Goal: Task Accomplishment & Management: Manage account settings

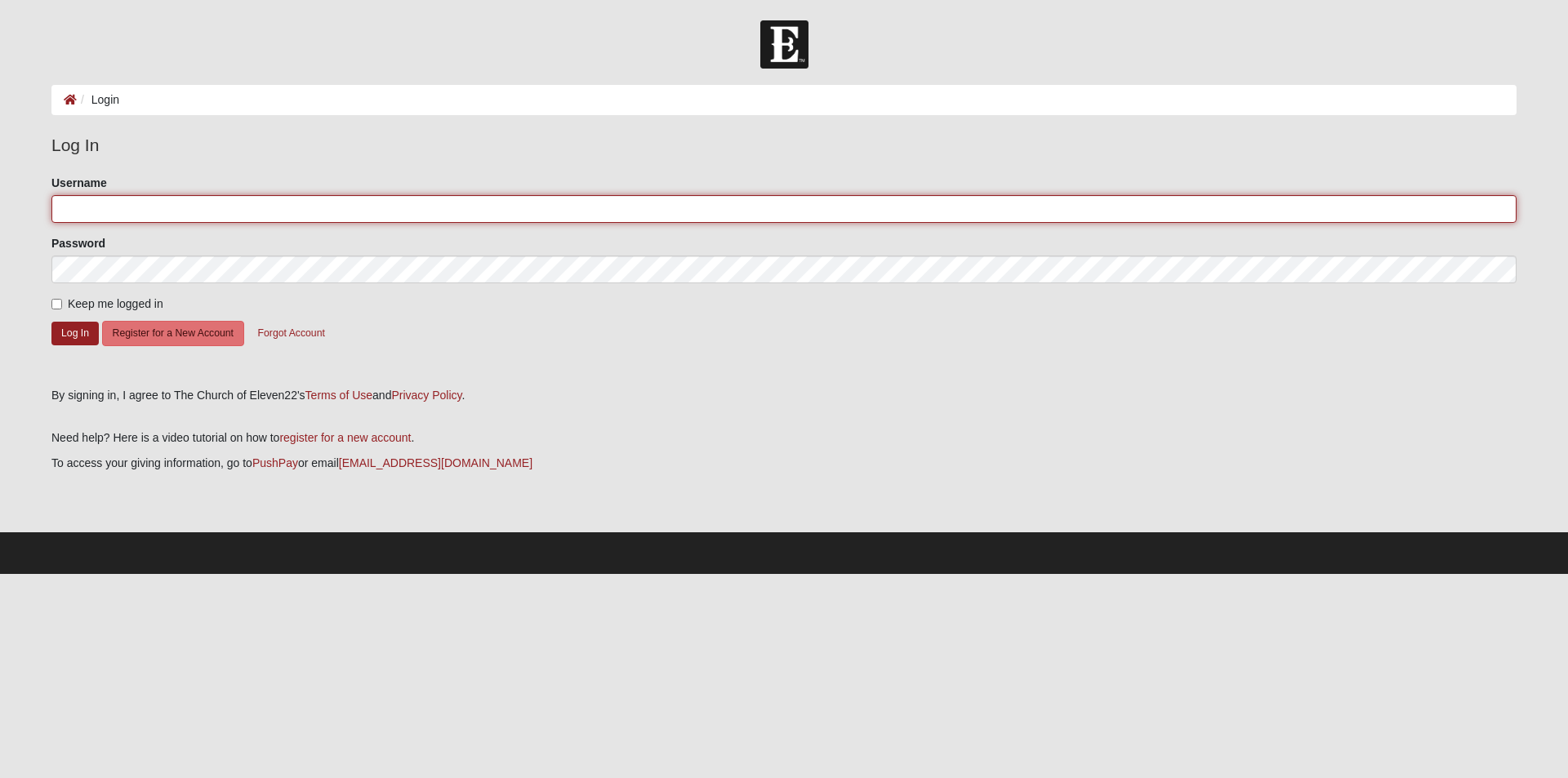
click at [79, 205] on input "Username" at bounding box center [784, 209] width 1465 height 28
type input "diamm08@gmail.com"
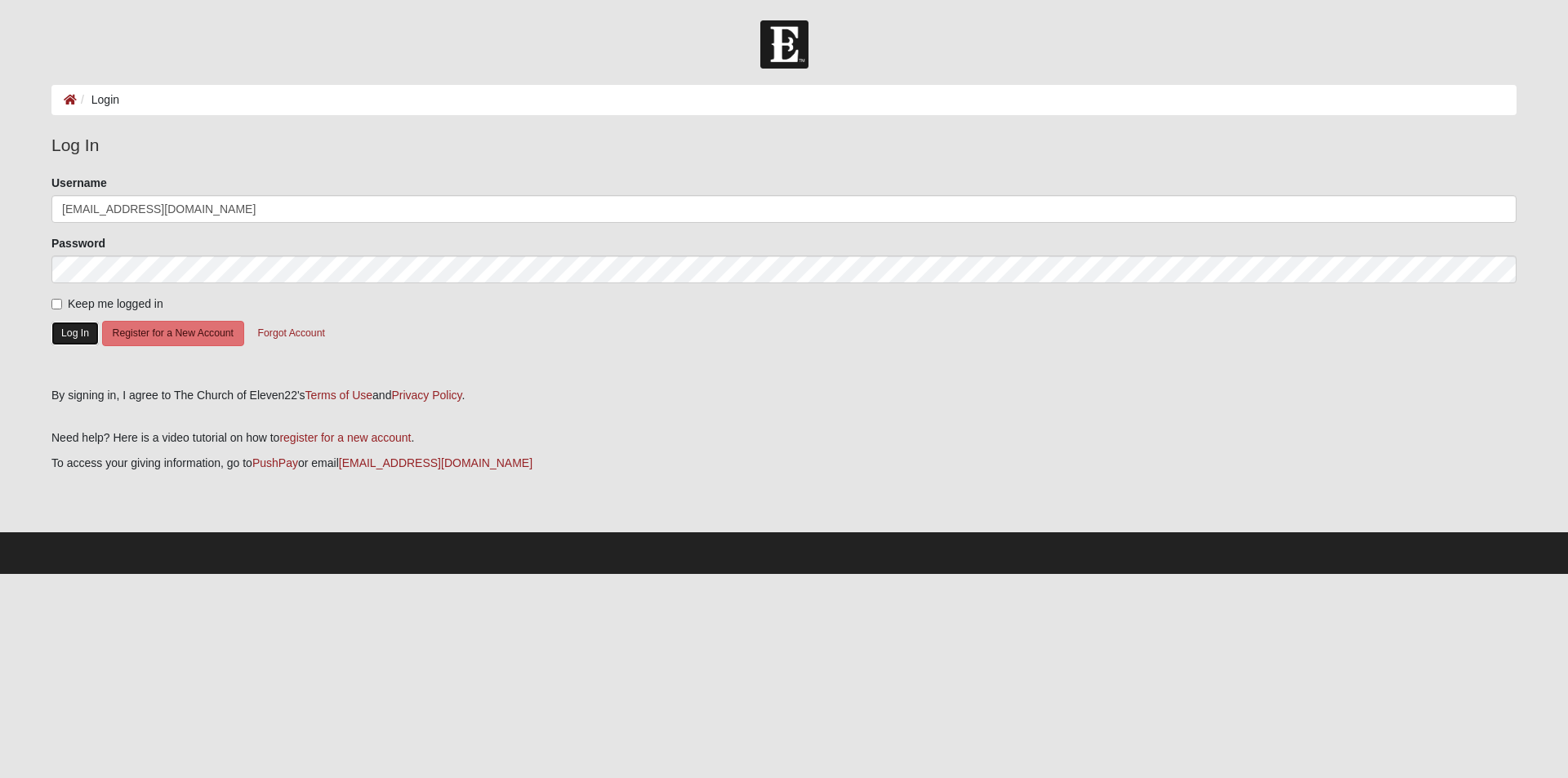
click at [70, 340] on button "Log In" at bounding box center [75, 334] width 48 height 23
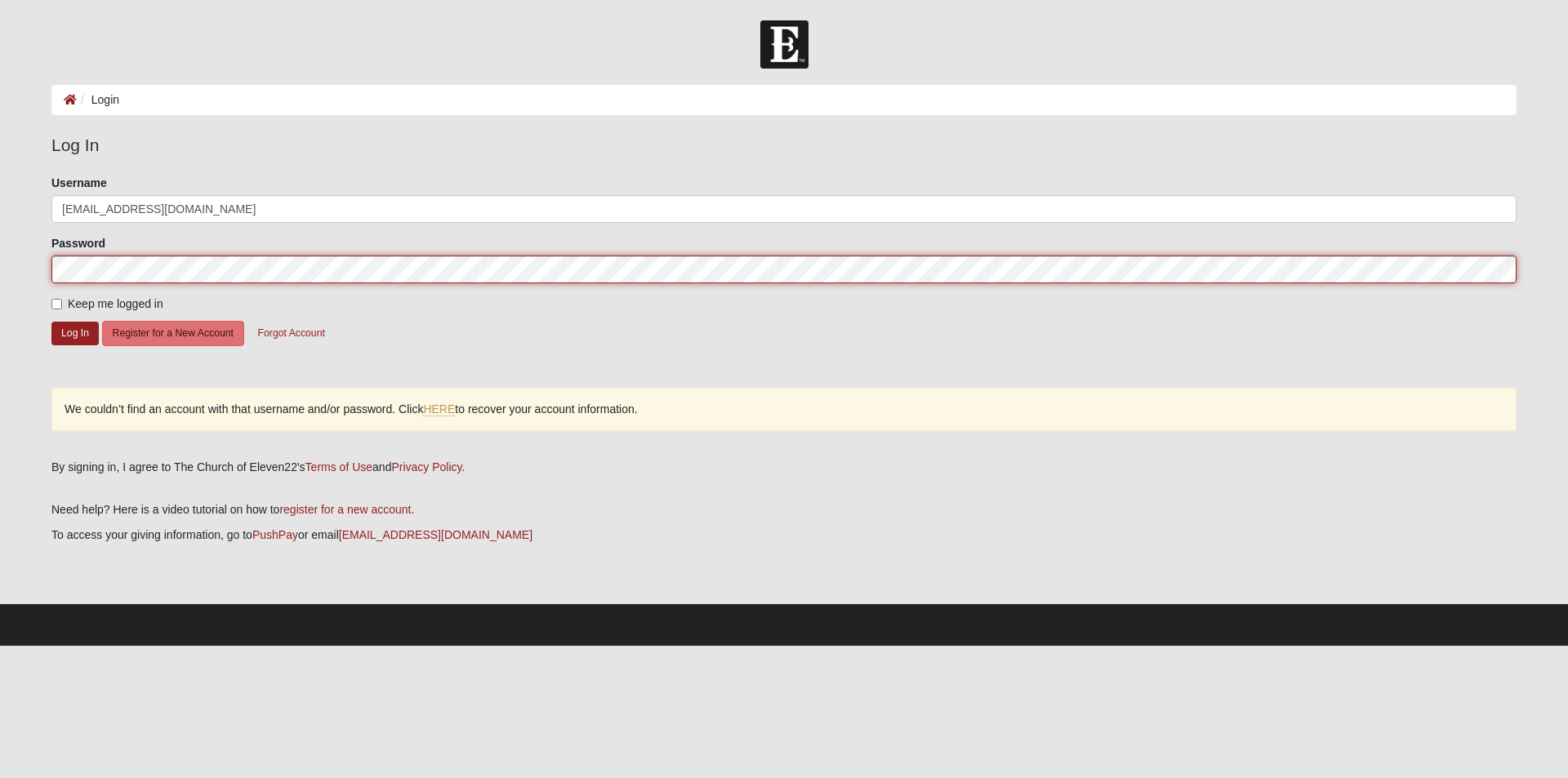
click at [49, 282] on div "Please correct the following: Username diamm08@gmail.com Password Keep me logge…" at bounding box center [783, 310] width 1489 height 273
click at [9, 275] on form "Log In Login Login Error Log In Please correct the following: Username diamm08@…" at bounding box center [784, 333] width 1568 height 626
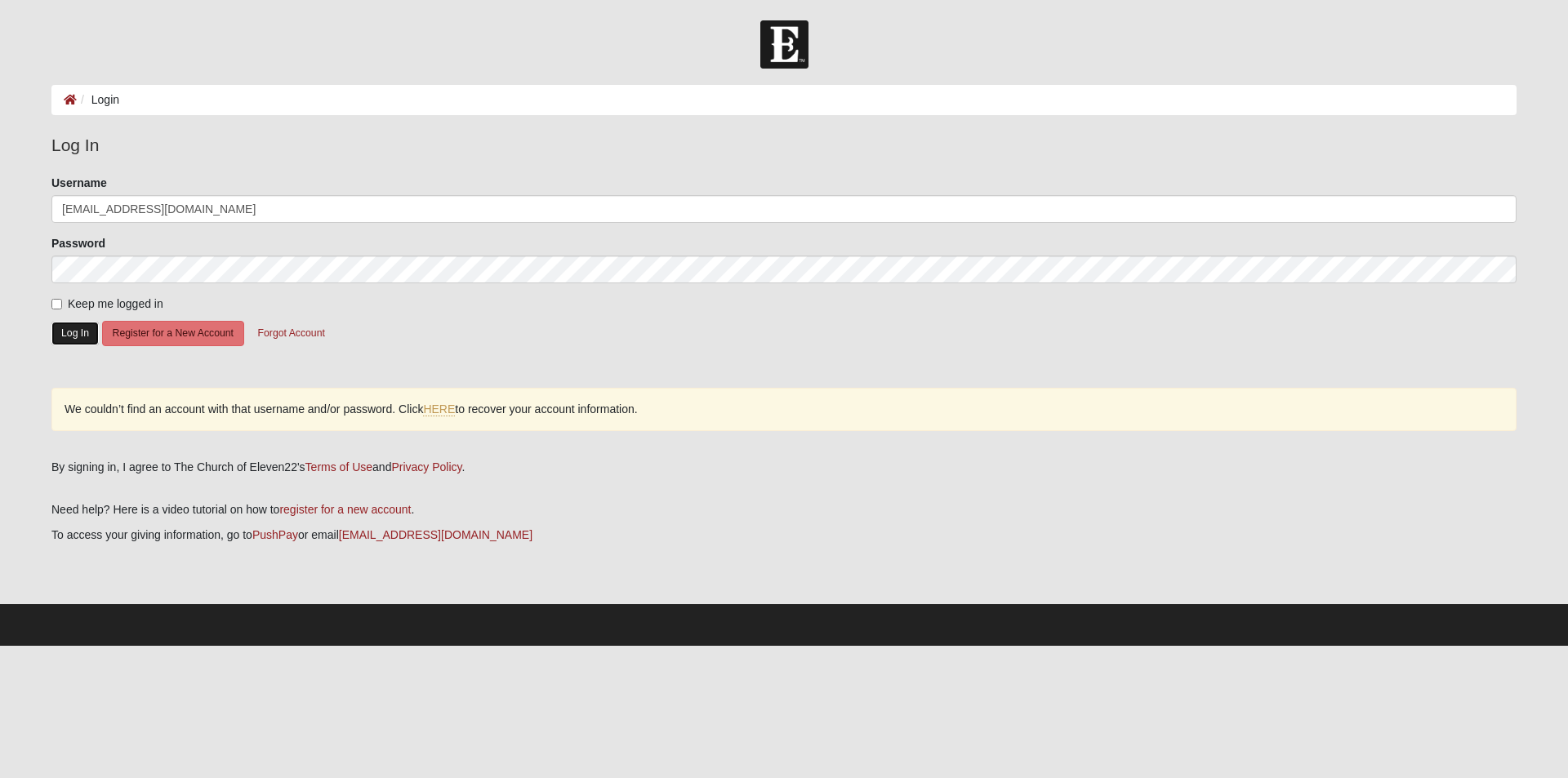
click at [82, 336] on button "Log In" at bounding box center [75, 334] width 48 height 23
click at [297, 334] on button "Forgot Account" at bounding box center [291, 334] width 88 height 25
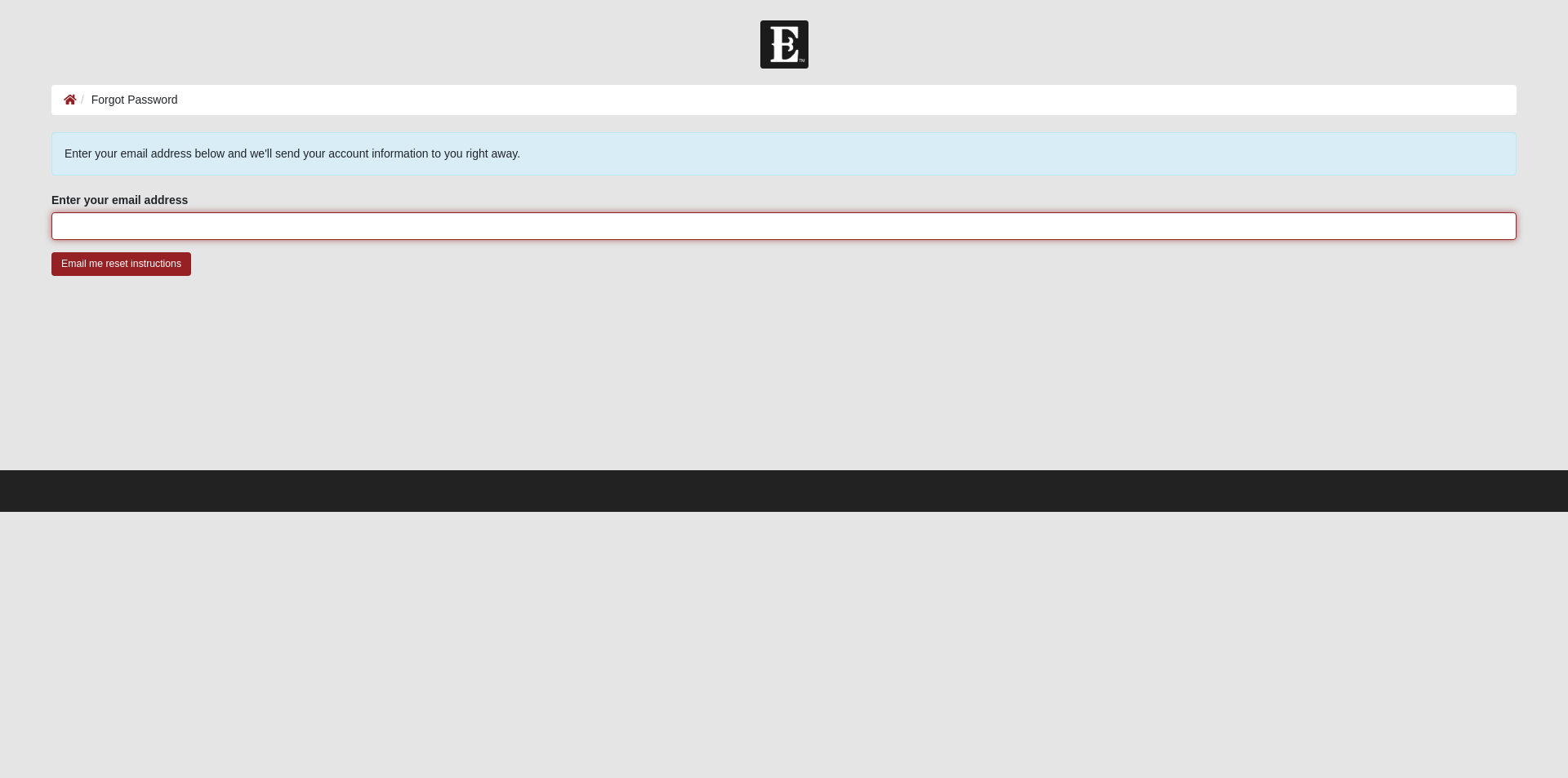
click at [292, 239] on input "Enter your email address" at bounding box center [784, 226] width 1465 height 28
type input "DIAMM08@GMAIL.COM"
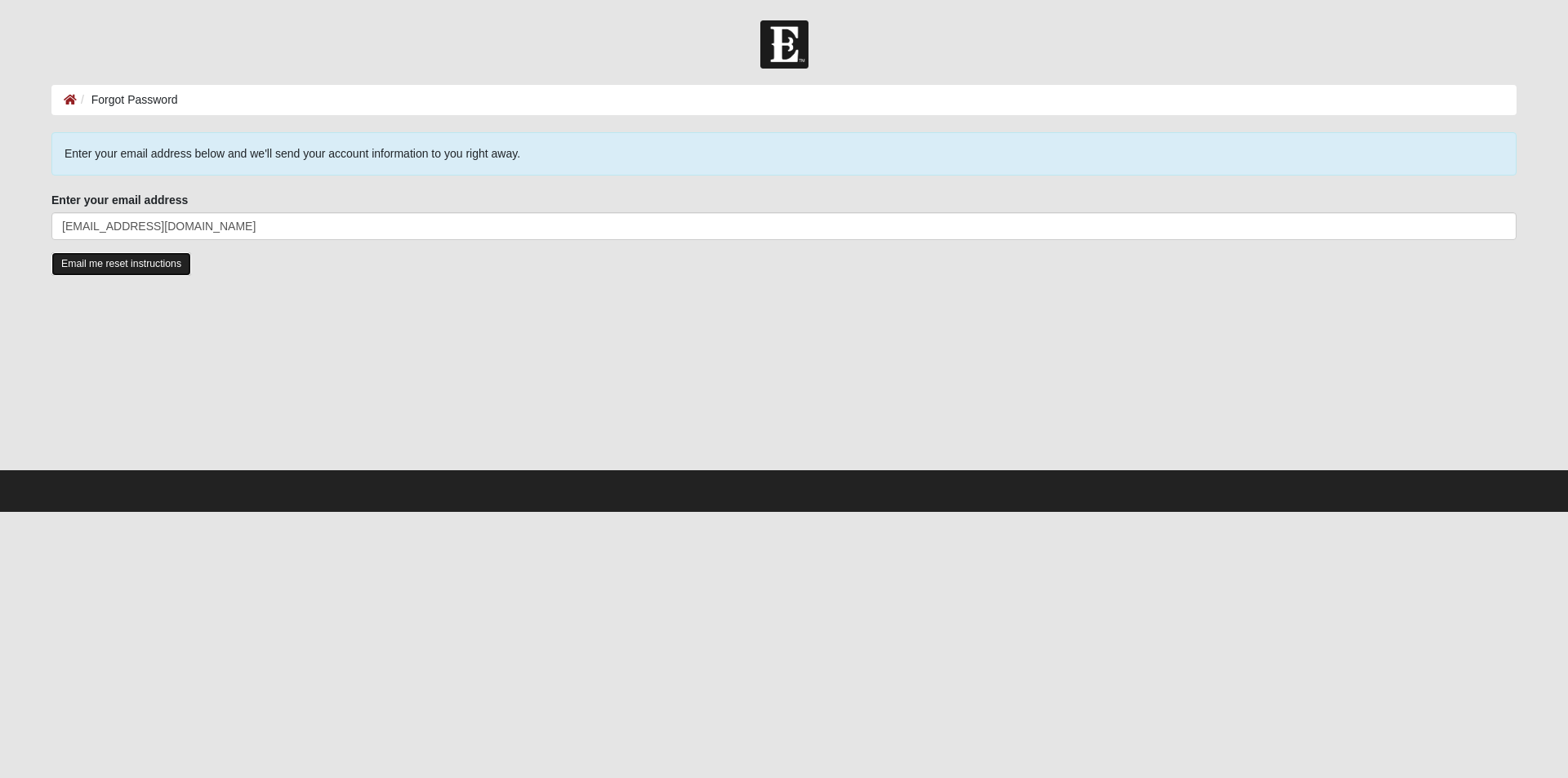
click at [88, 266] on input "Email me reset instructions" at bounding box center [121, 264] width 140 height 23
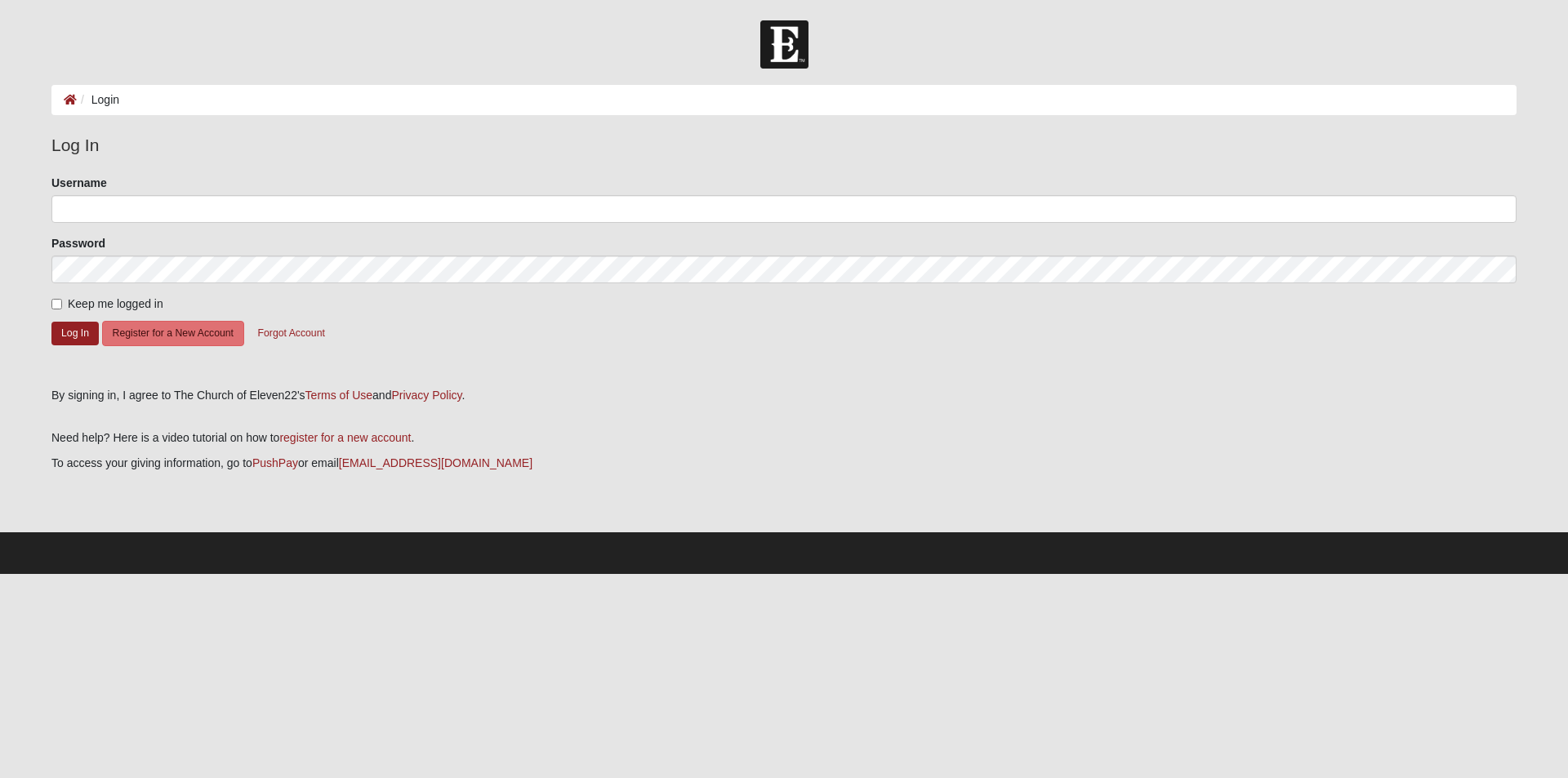
click at [249, 227] on form "Please correct the following: Username Password Keep me logged in Log In Regist…" at bounding box center [784, 275] width 1465 height 201
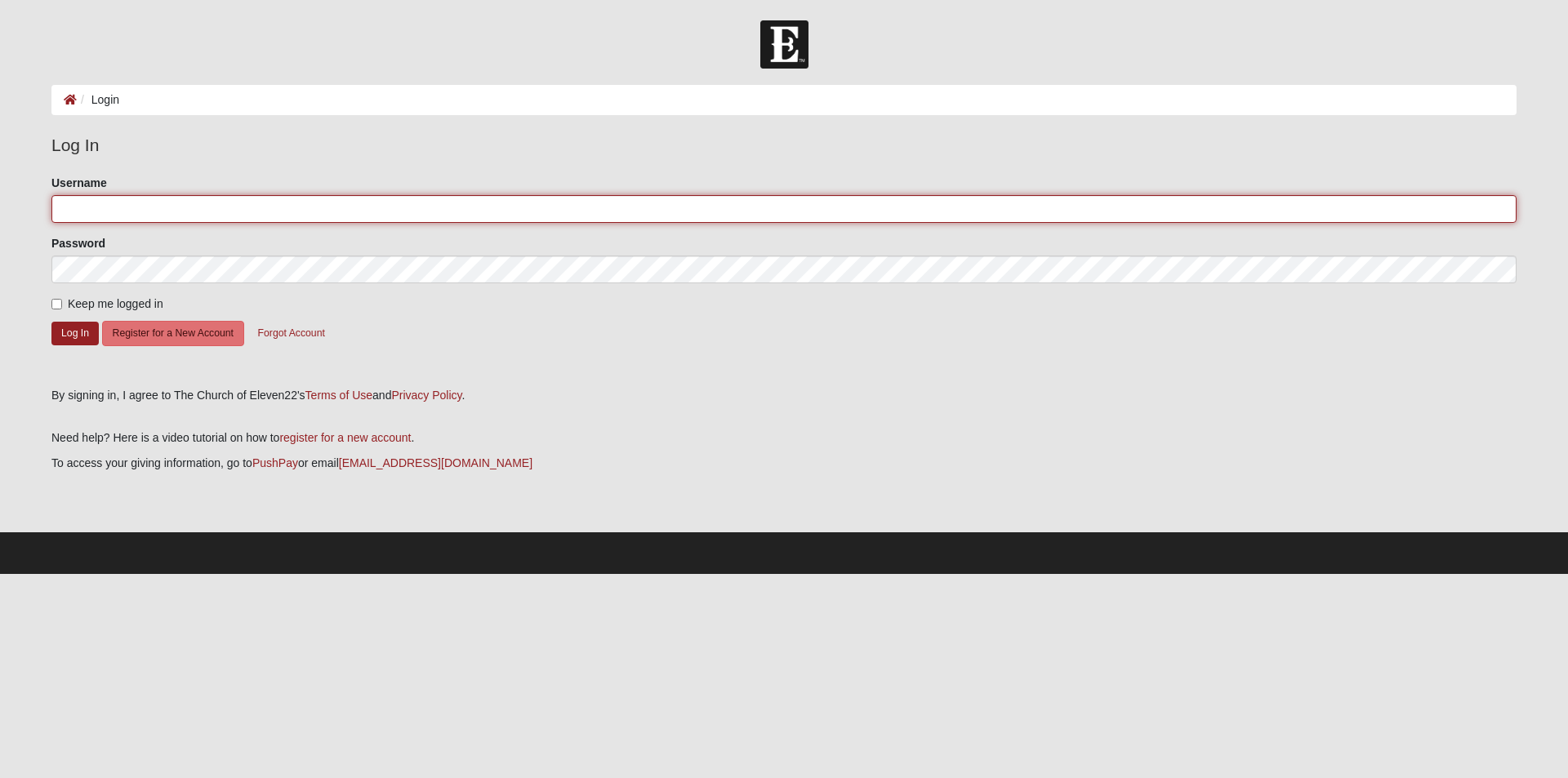
click at [269, 214] on input "Username" at bounding box center [784, 209] width 1465 height 28
type input "[EMAIL_ADDRESS][DOMAIN_NAME]"
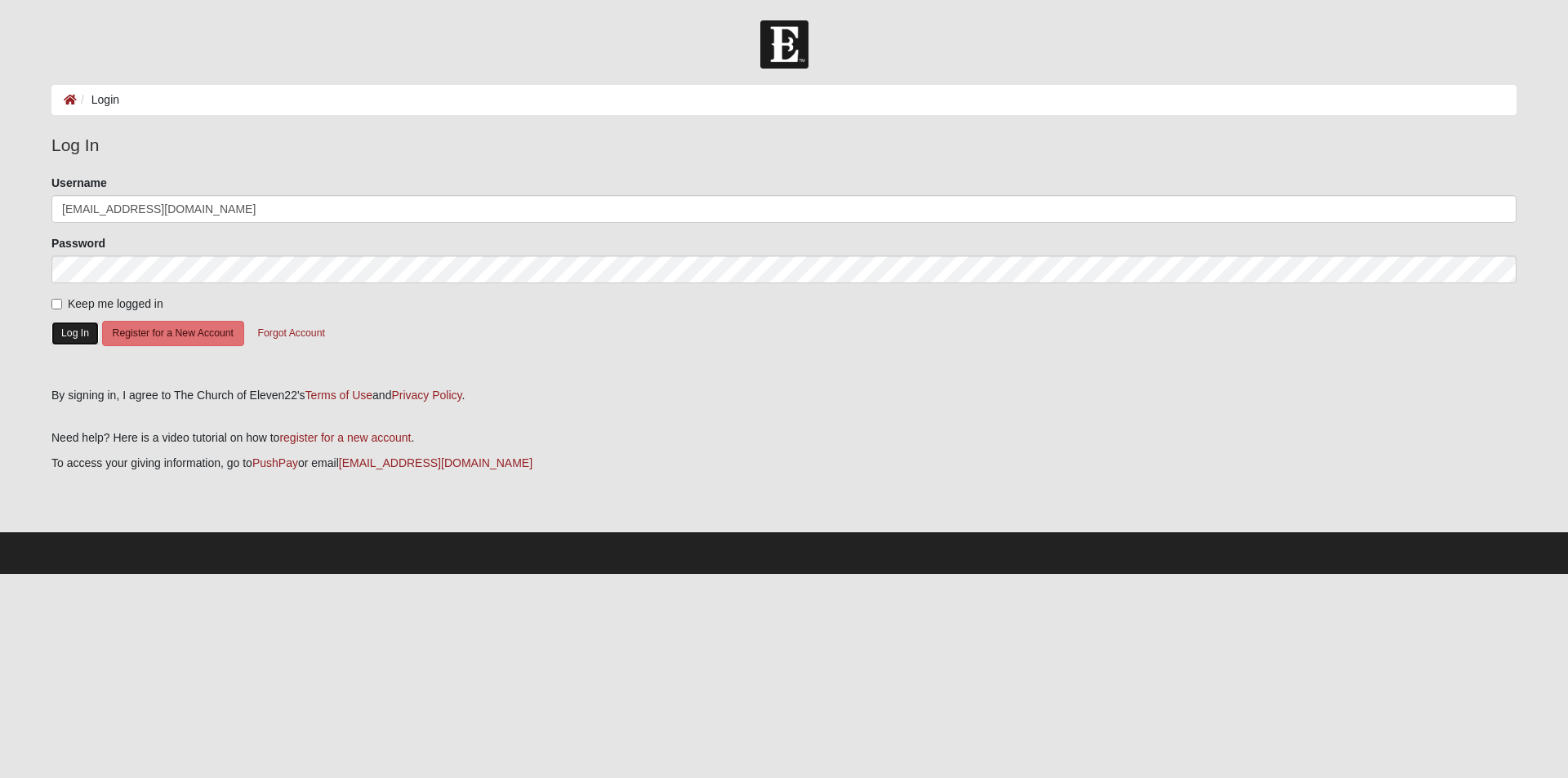
click at [98, 338] on button "Log In" at bounding box center [75, 334] width 48 height 23
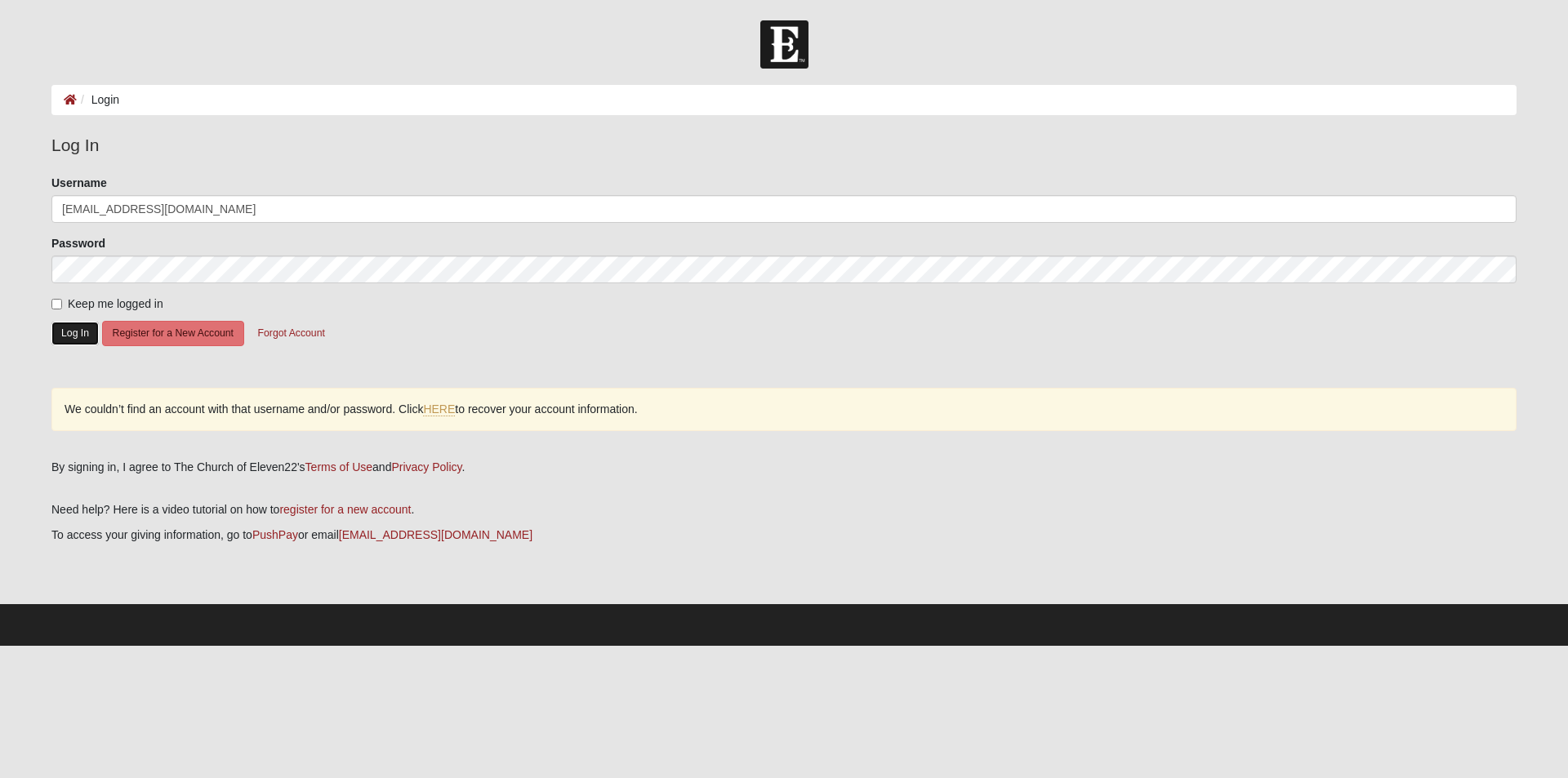
click at [82, 334] on button "Log In" at bounding box center [75, 334] width 48 height 23
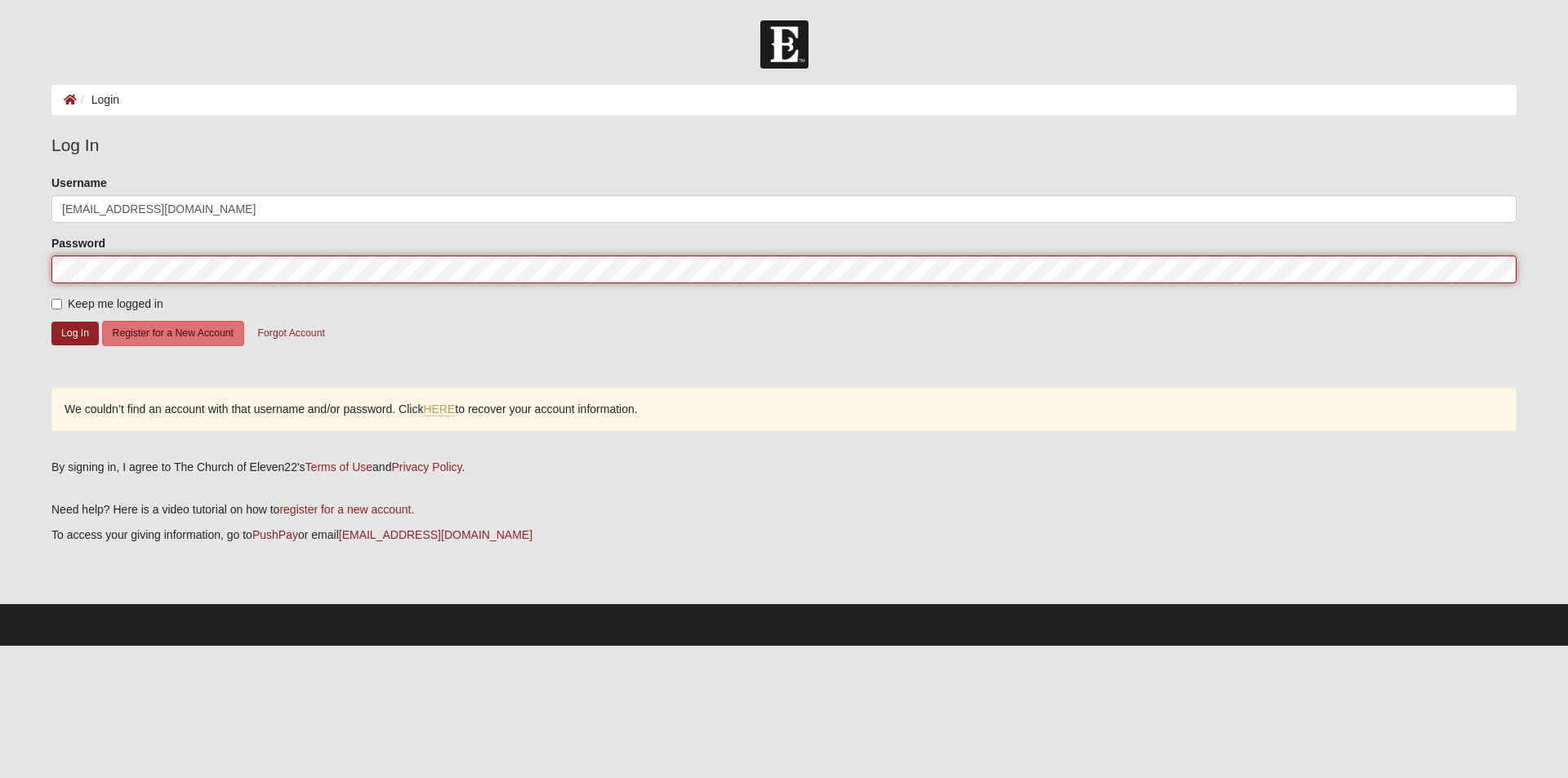
click at [0, 262] on form "Log In Login Login Error Log In Please correct the following: Username diamm08@…" at bounding box center [784, 333] width 1568 height 626
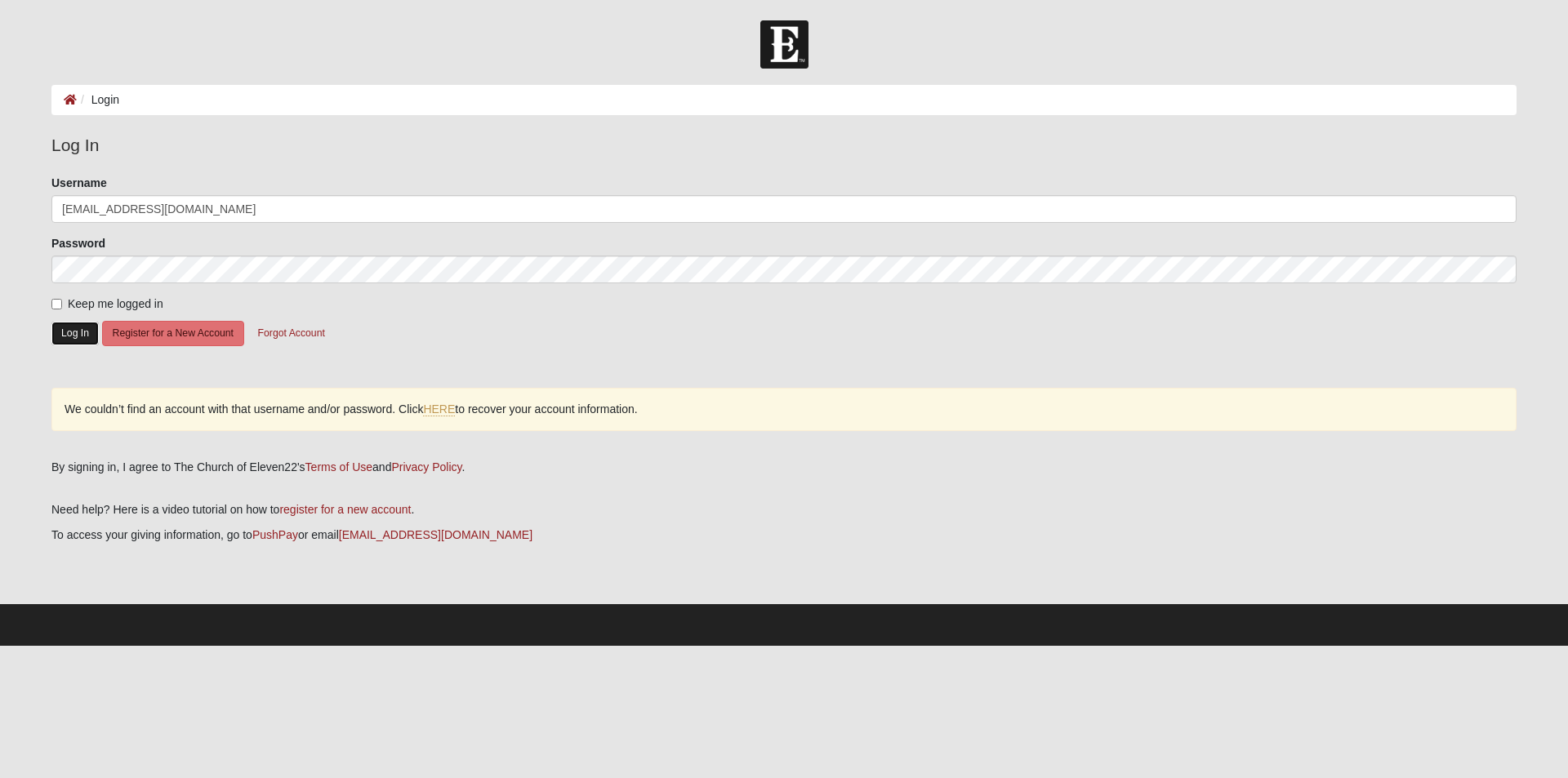
click at [75, 338] on button "Log In" at bounding box center [75, 334] width 48 height 23
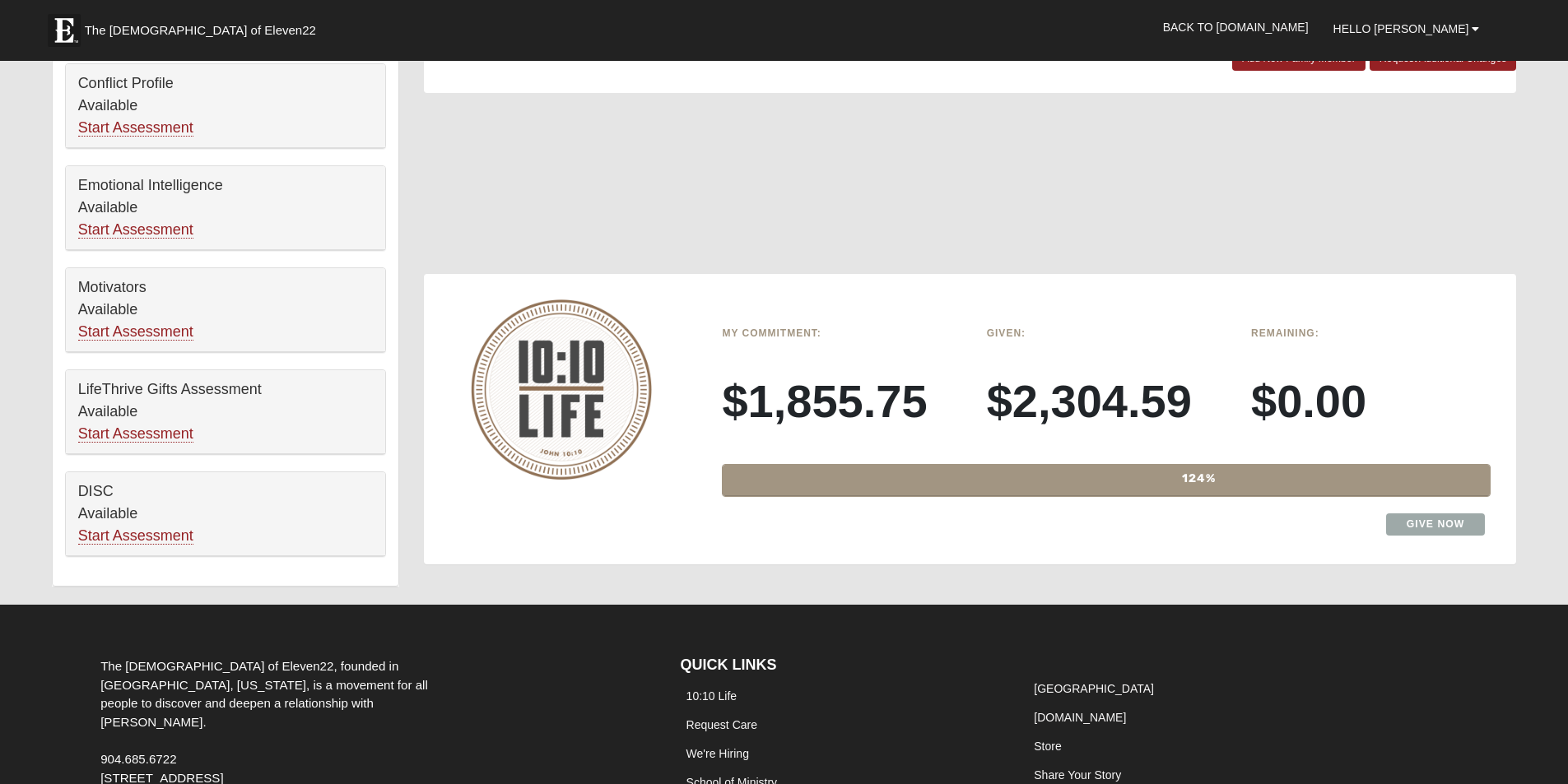
scroll to position [1069, 0]
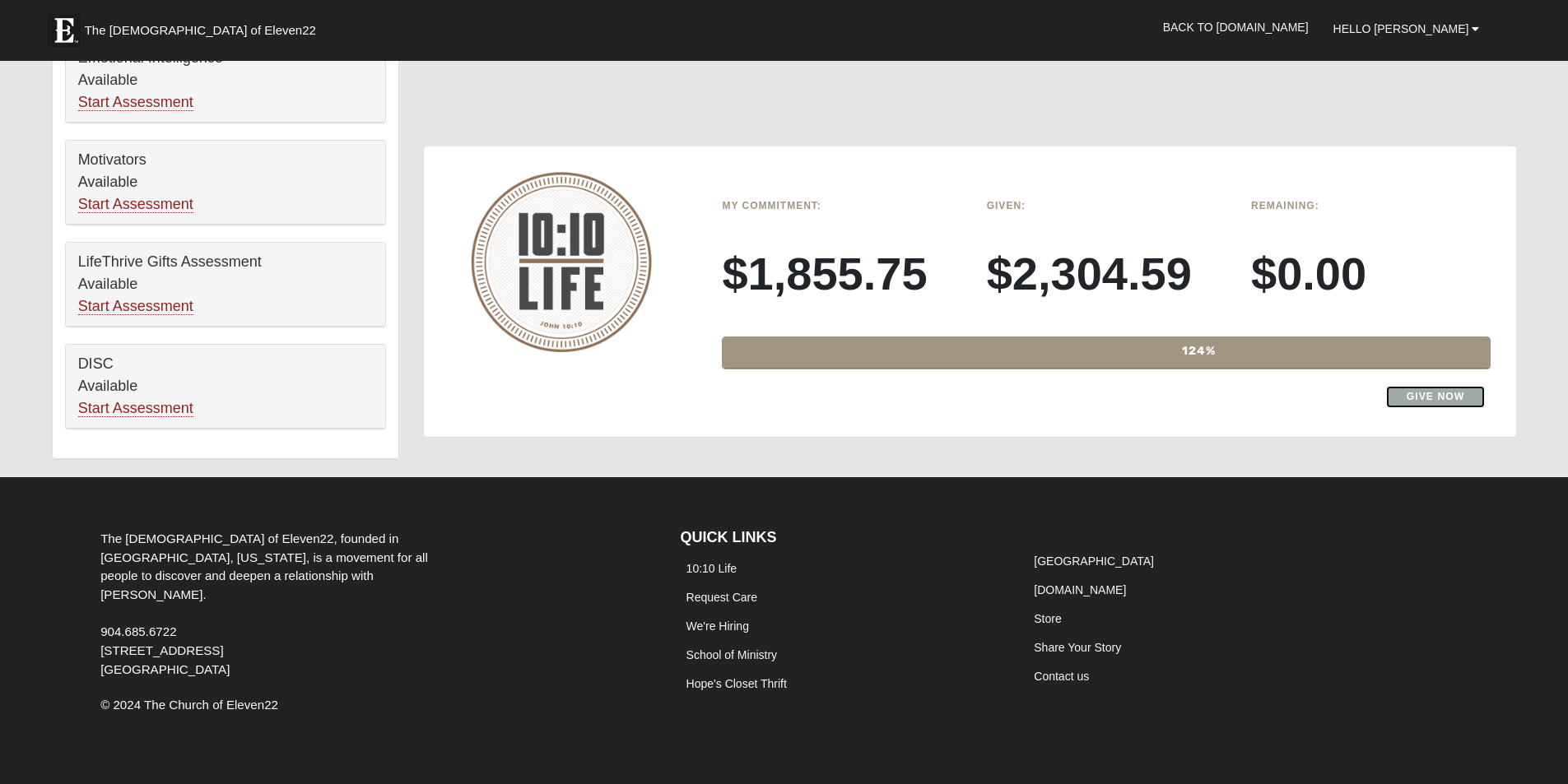
click at [1444, 398] on link "Give Now" at bounding box center [1436, 397] width 100 height 22
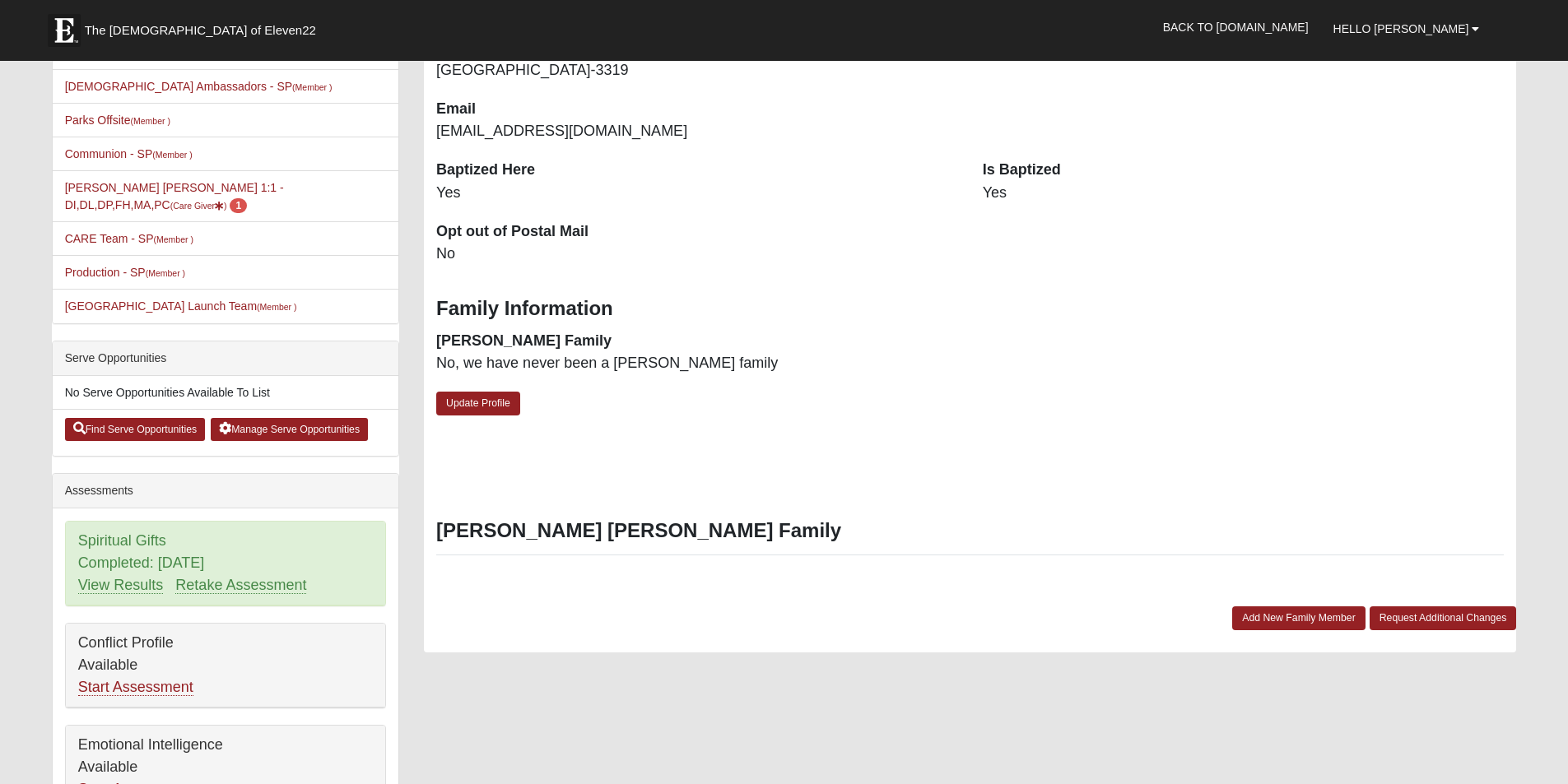
scroll to position [412, 0]
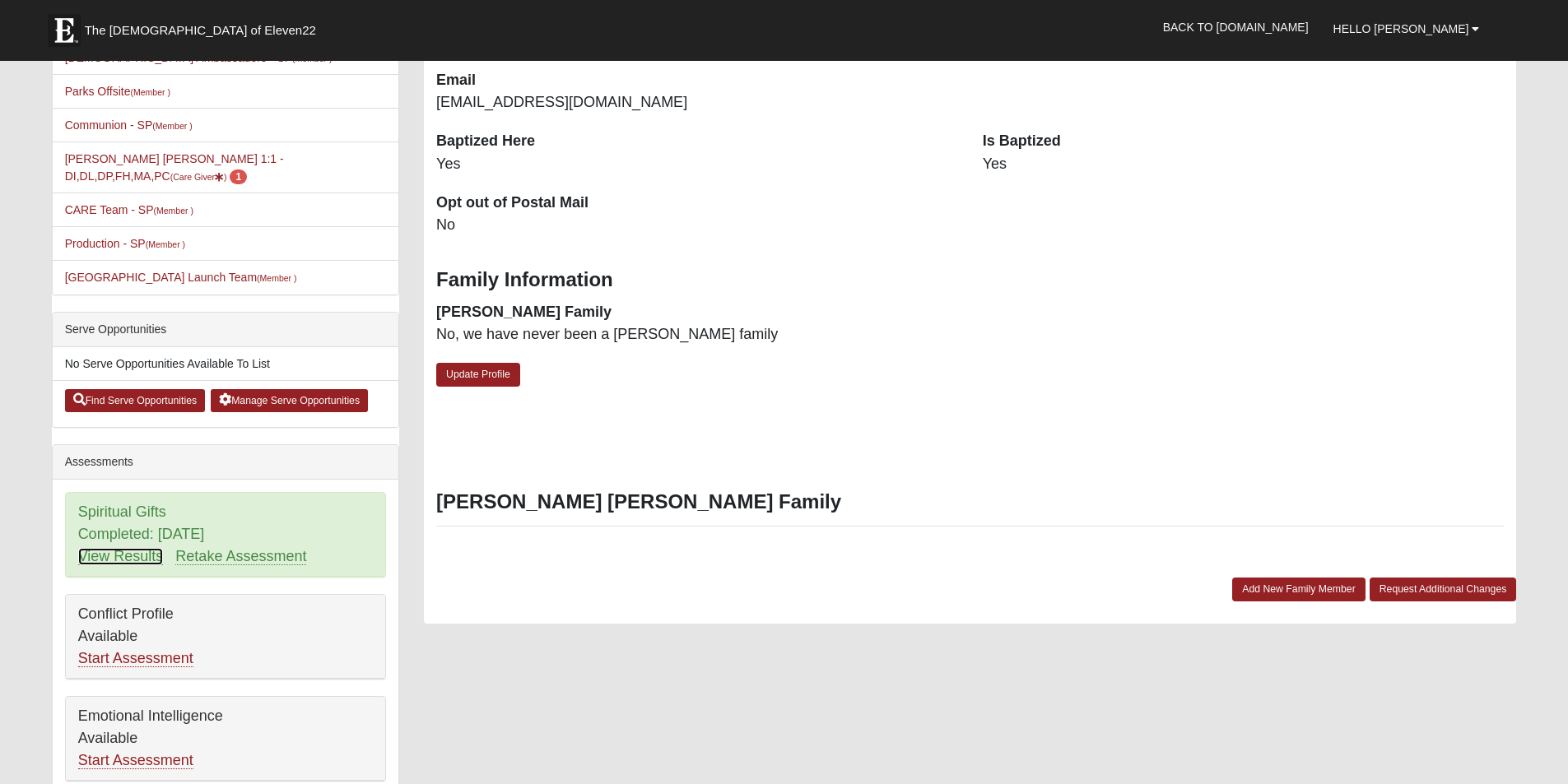
click at [116, 555] on link "View Results" at bounding box center [121, 557] width 86 height 18
